Goal: Entertainment & Leisure: Consume media (video, audio)

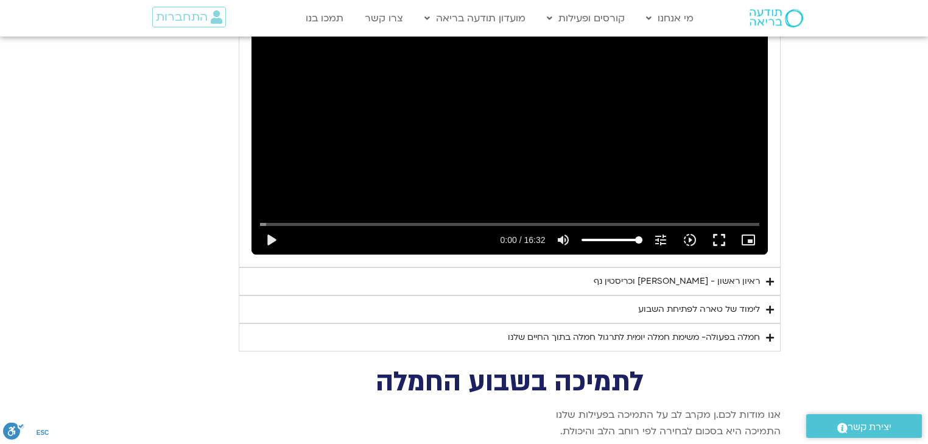
scroll to position [2912, 0]
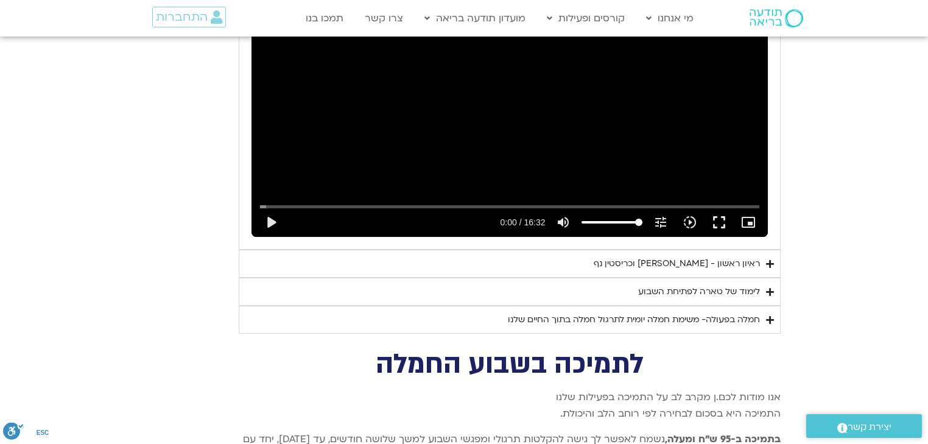
click at [676, 256] on div "ראיון ראשון - [PERSON_NAME] [PERSON_NAME]" at bounding box center [677, 263] width 166 height 15
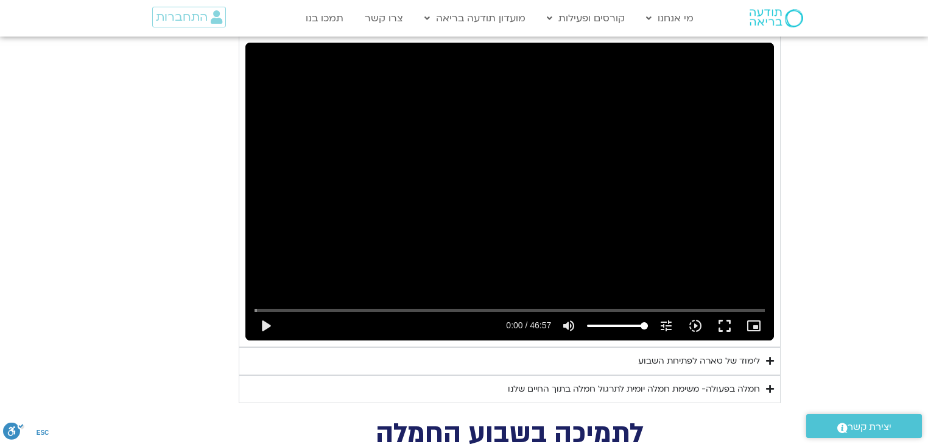
scroll to position [3155, 0]
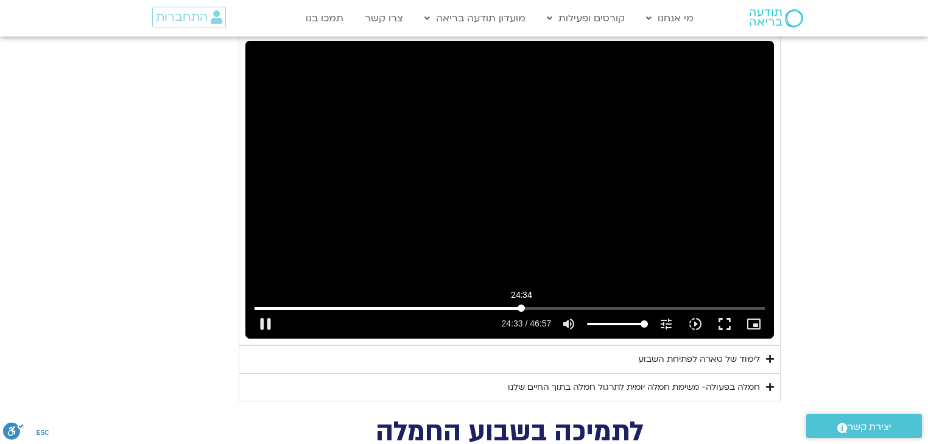
click at [521, 304] on input "Seek" at bounding box center [510, 307] width 511 height 7
click at [260, 309] on button "play_arrow" at bounding box center [265, 323] width 29 height 29
click at [723, 309] on button "fullscreen" at bounding box center [724, 323] width 29 height 29
type input "2817.733333"
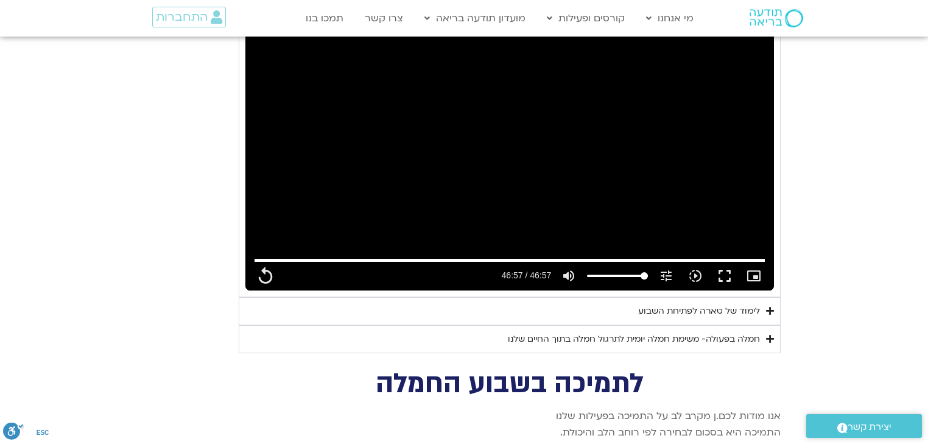
scroll to position [3204, 0]
click at [699, 303] on div "לימוד של טארה לפתיחת השבוע" at bounding box center [699, 310] width 122 height 15
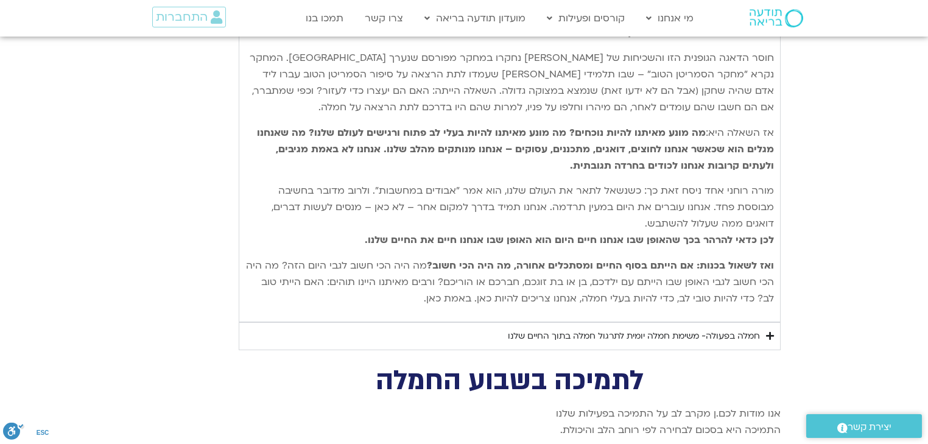
scroll to position [3594, 0]
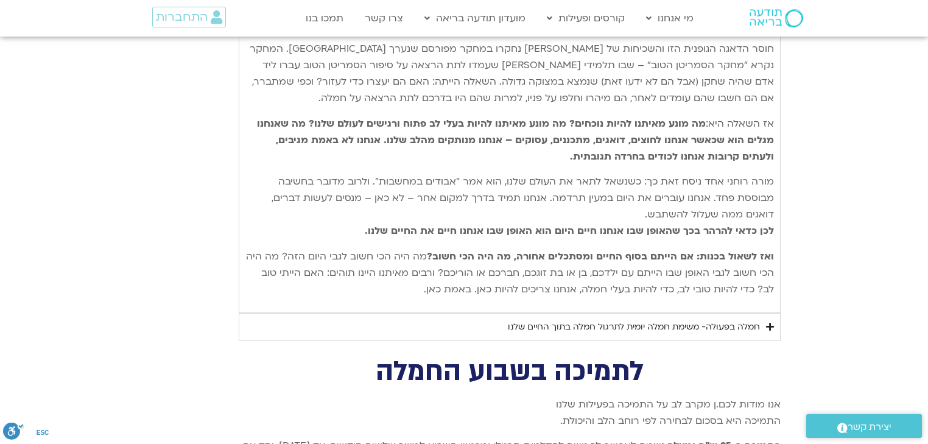
click at [769, 322] on icon "Accordion. Open links with Enter or Space, close with Escape, and navigate with…" at bounding box center [770, 326] width 8 height 9
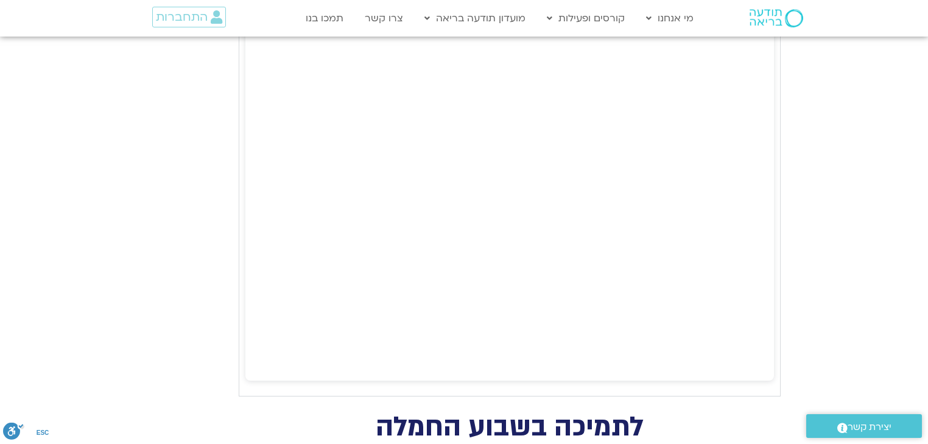
scroll to position [4373, 0]
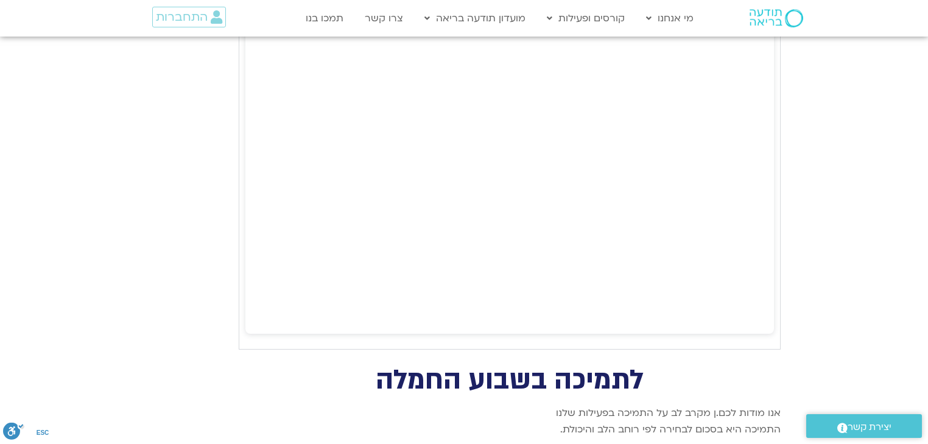
drag, startPoint x: 323, startPoint y: 322, endPoint x: 861, endPoint y: 201, distance: 551.0
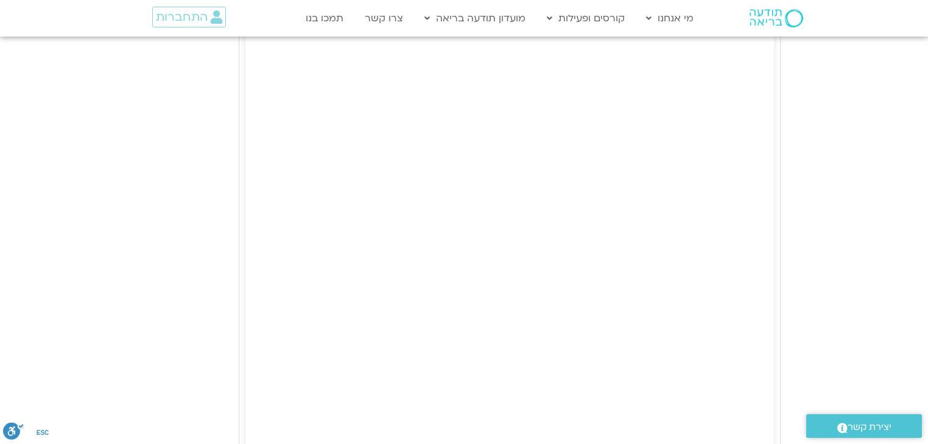
scroll to position [4166, 0]
type input "2817.733333"
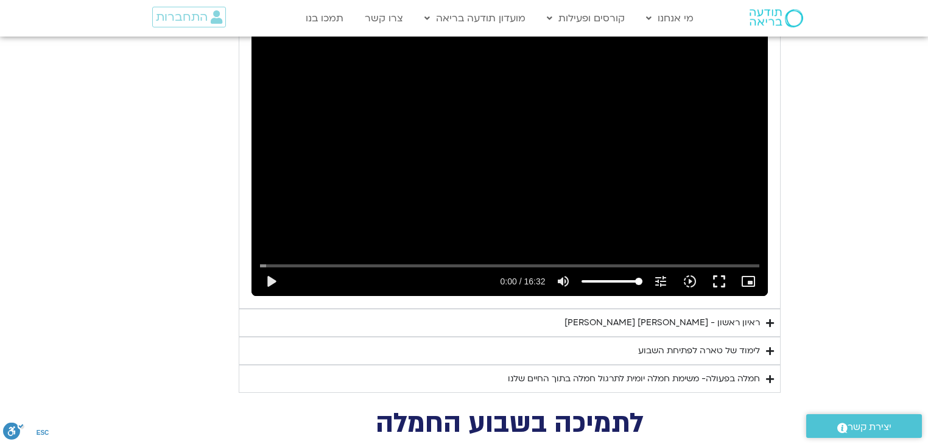
scroll to position [2845, 0]
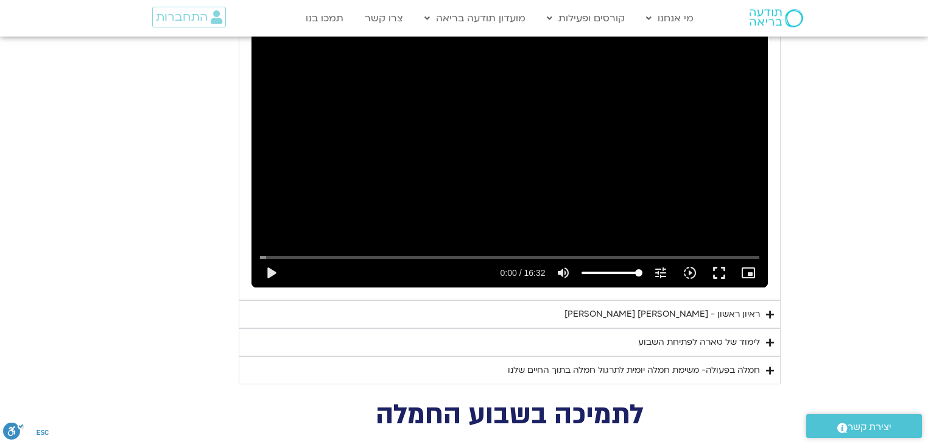
click at [680, 363] on div "חמלה בפעולה- משימת חמלה יומית לתרגול חמלה בתוך החיים שלנו" at bounding box center [634, 370] width 252 height 15
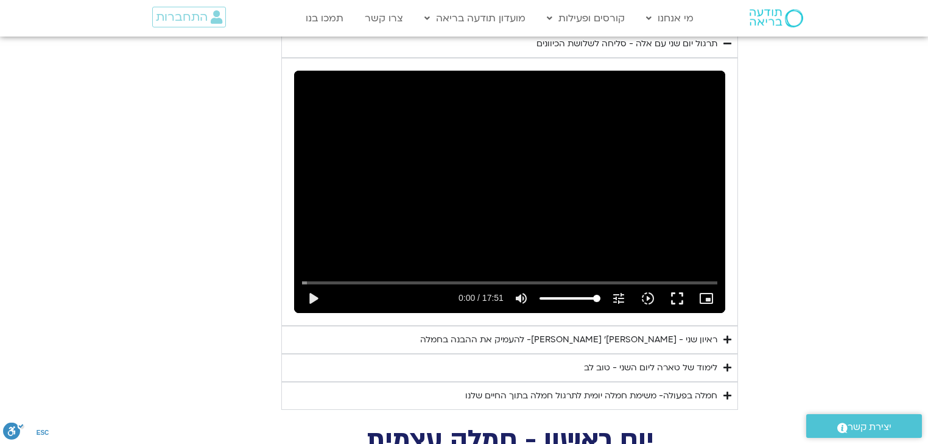
scroll to position [2212, 0]
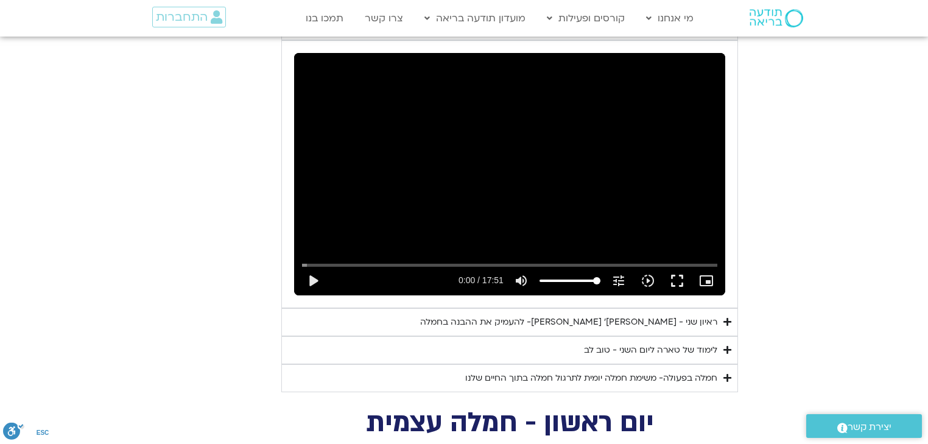
click at [604, 343] on div "לימוד של טארה ליום השני - טוב לב" at bounding box center [650, 350] width 133 height 15
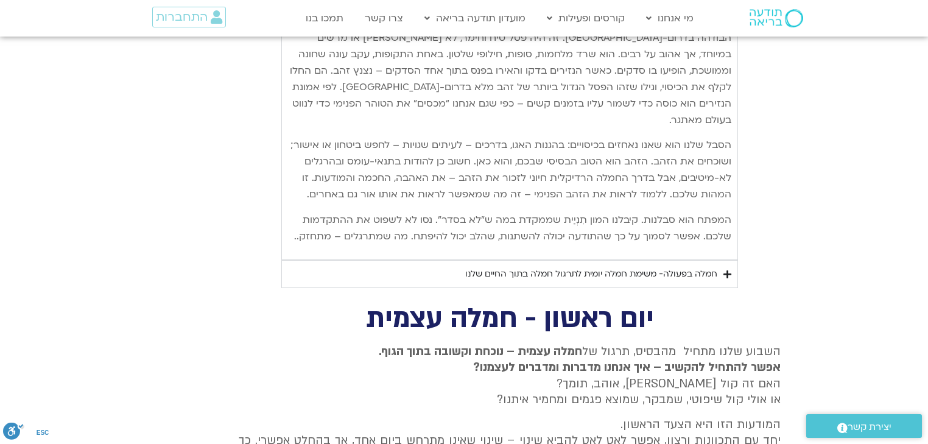
scroll to position [2942, 0]
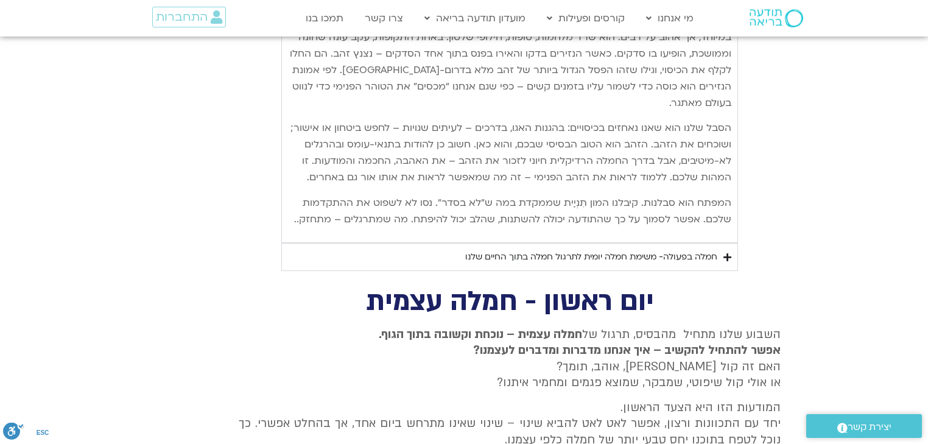
click at [589, 250] on div "חמלה בפעולה- משימת חמלה יומית לתרגול חמלה בתוך החיים שלנו" at bounding box center [591, 257] width 252 height 15
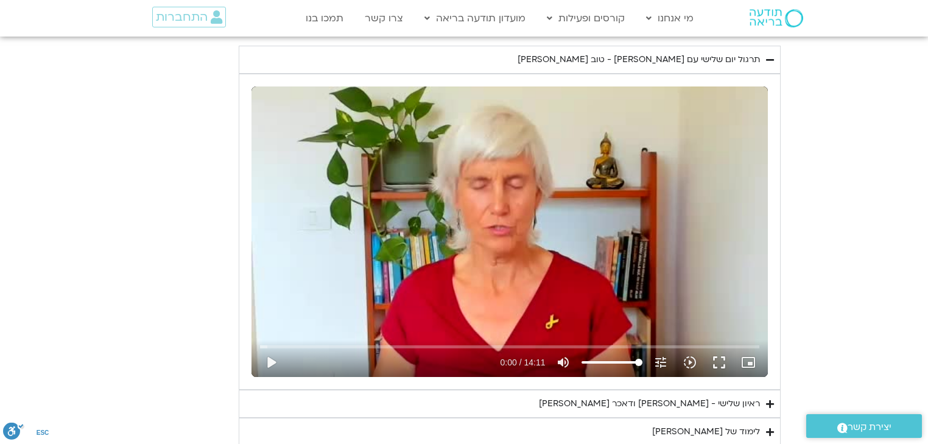
scroll to position [1510, 0]
